Goal: Use online tool/utility: Utilize a website feature to perform a specific function

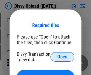
click at [62, 57] on span "Open" at bounding box center [62, 57] width 10 height 5
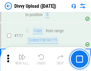
scroll to position [503, 0]
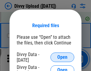
click at [62, 57] on span "Open" at bounding box center [62, 57] width 10 height 5
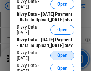
click at [62, 58] on span "Open" at bounding box center [62, 55] width 10 height 5
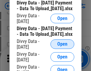
click at [62, 46] on span "Open" at bounding box center [62, 44] width 10 height 5
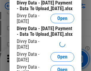
scroll to position [619, 0]
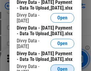
click at [62, 67] on span "Open" at bounding box center [62, 69] width 10 height 5
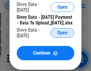
click at [62, 35] on span "Open" at bounding box center [62, 32] width 10 height 5
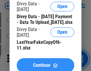
click at [45, 63] on span "Continue" at bounding box center [41, 65] width 17 height 5
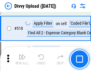
scroll to position [3730, 0]
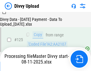
scroll to position [587, 0]
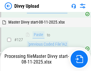
scroll to position [643, 0]
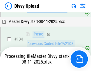
scroll to position [774, 0]
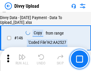
scroll to position [981, 0]
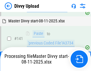
scroll to position [880, 0]
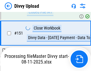
scroll to position [1082, 0]
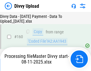
scroll to position [1248, 0]
